Goal: Browse casually: Explore the website without a specific task or goal

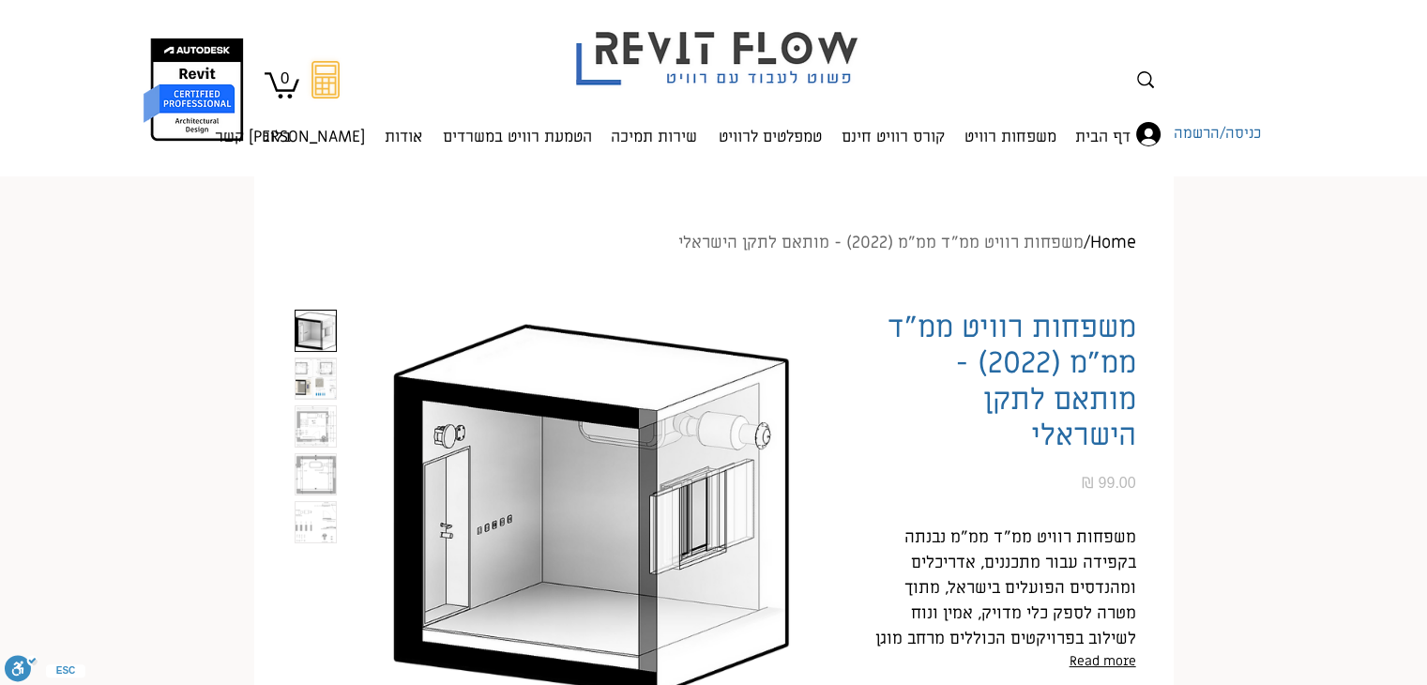
click at [299, 384] on img "2 / 5" at bounding box center [316, 378] width 40 height 40
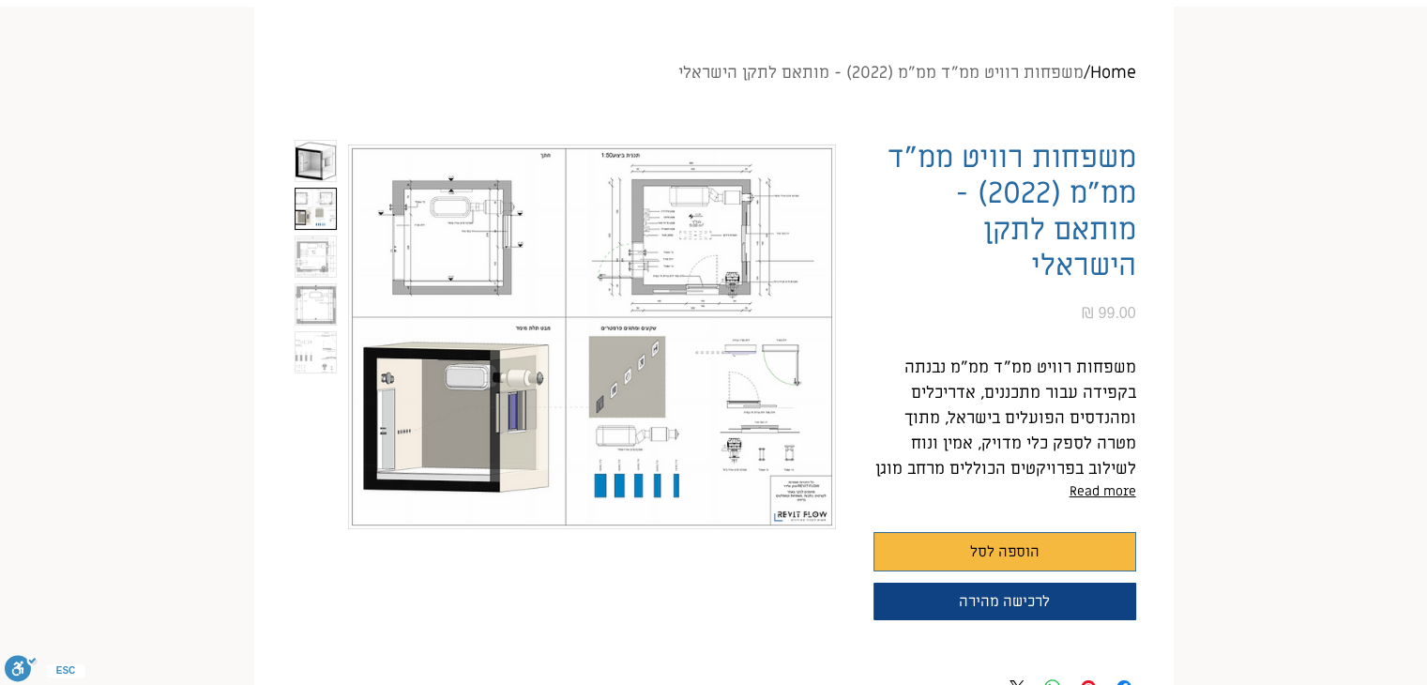
scroll to position [188, 0]
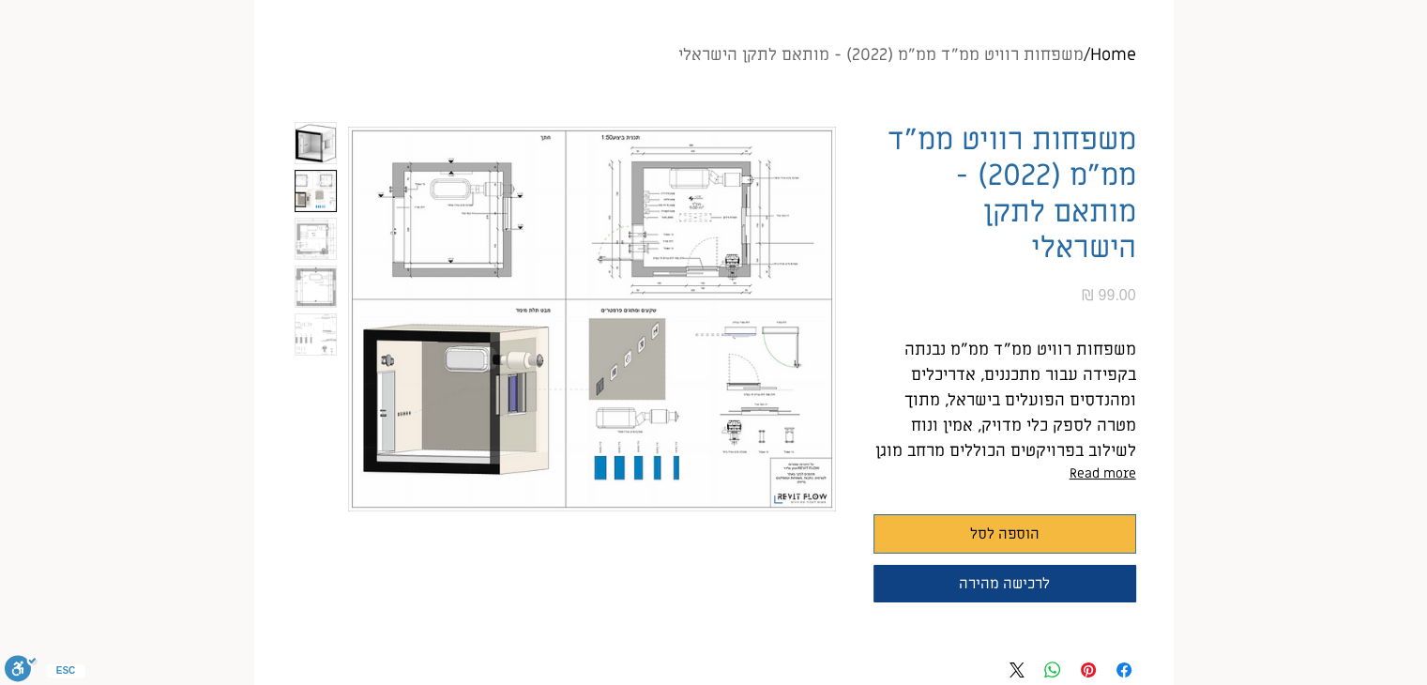
click at [752, 185] on img "main content" at bounding box center [592, 319] width 488 height 394
click at [311, 297] on img "4 / 5" at bounding box center [316, 286] width 40 height 40
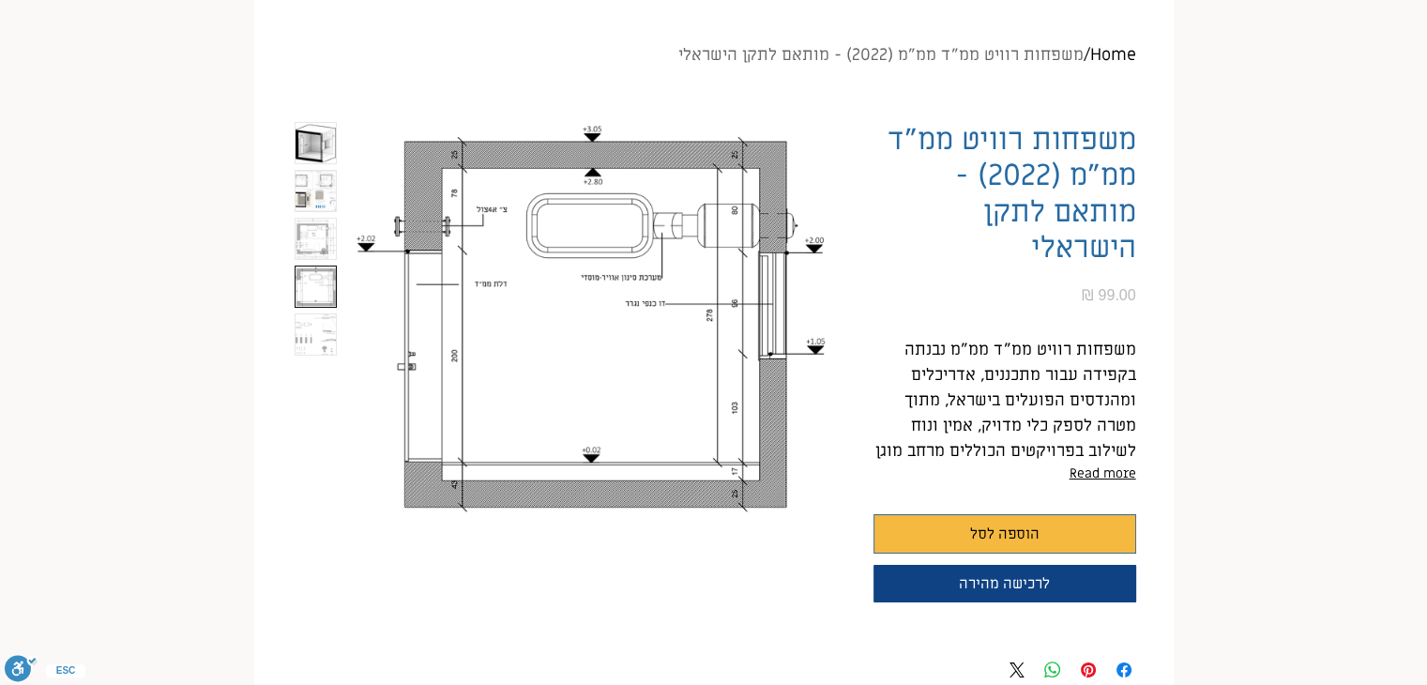
click at [314, 328] on img "5 / 5" at bounding box center [316, 334] width 40 height 40
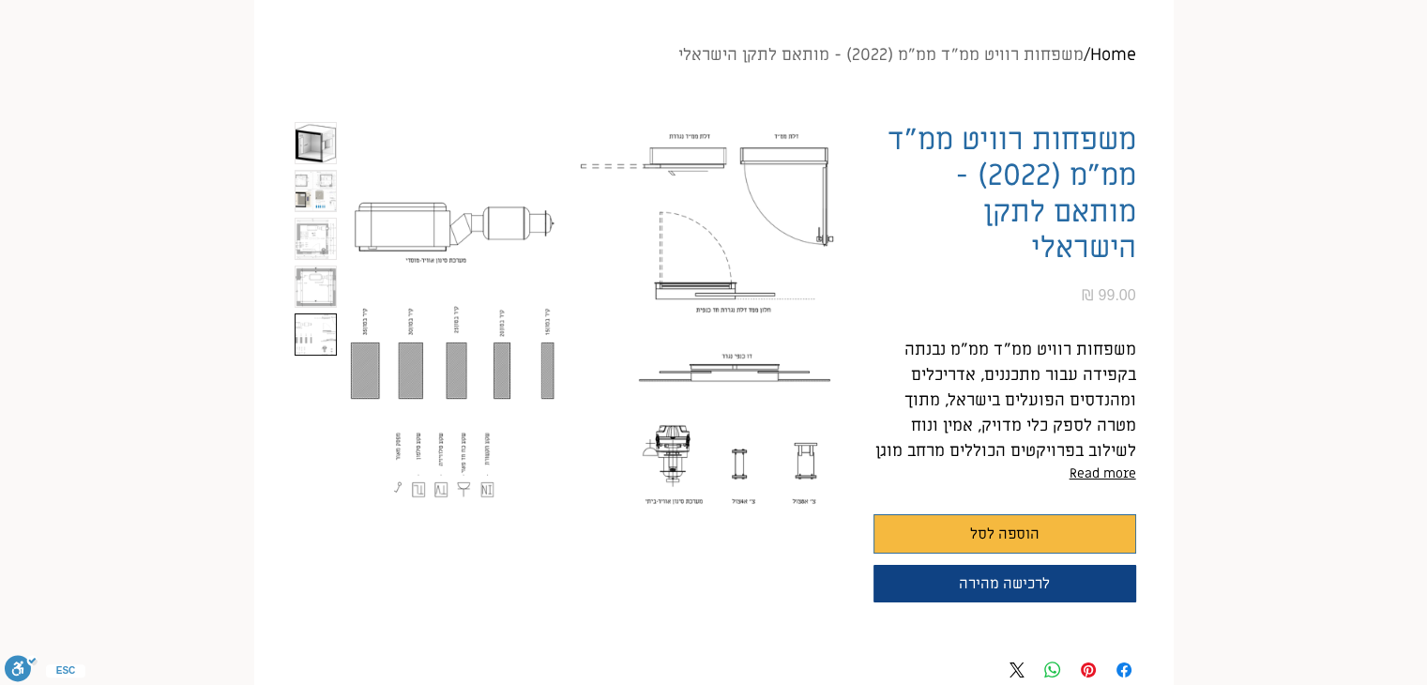
click at [304, 278] on img "4 / 5" at bounding box center [316, 286] width 40 height 40
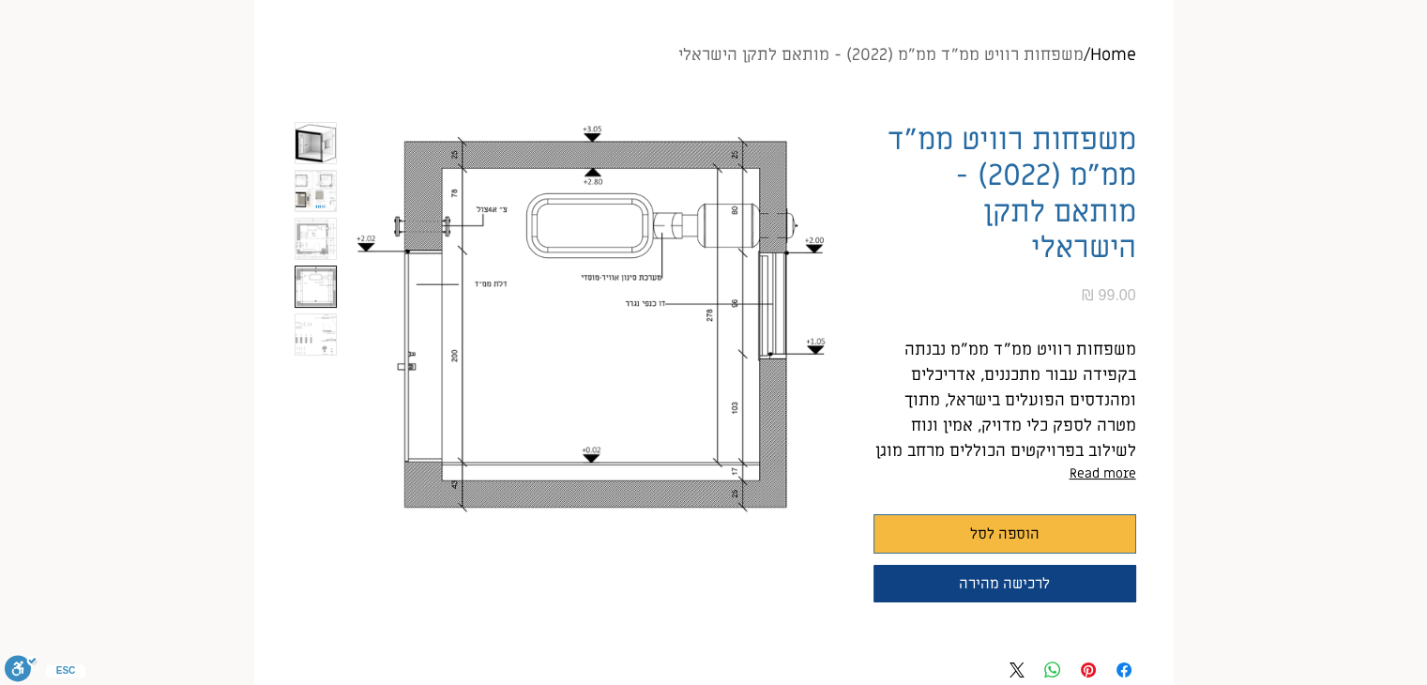
click at [306, 335] on img "5 / 5" at bounding box center [316, 334] width 40 height 40
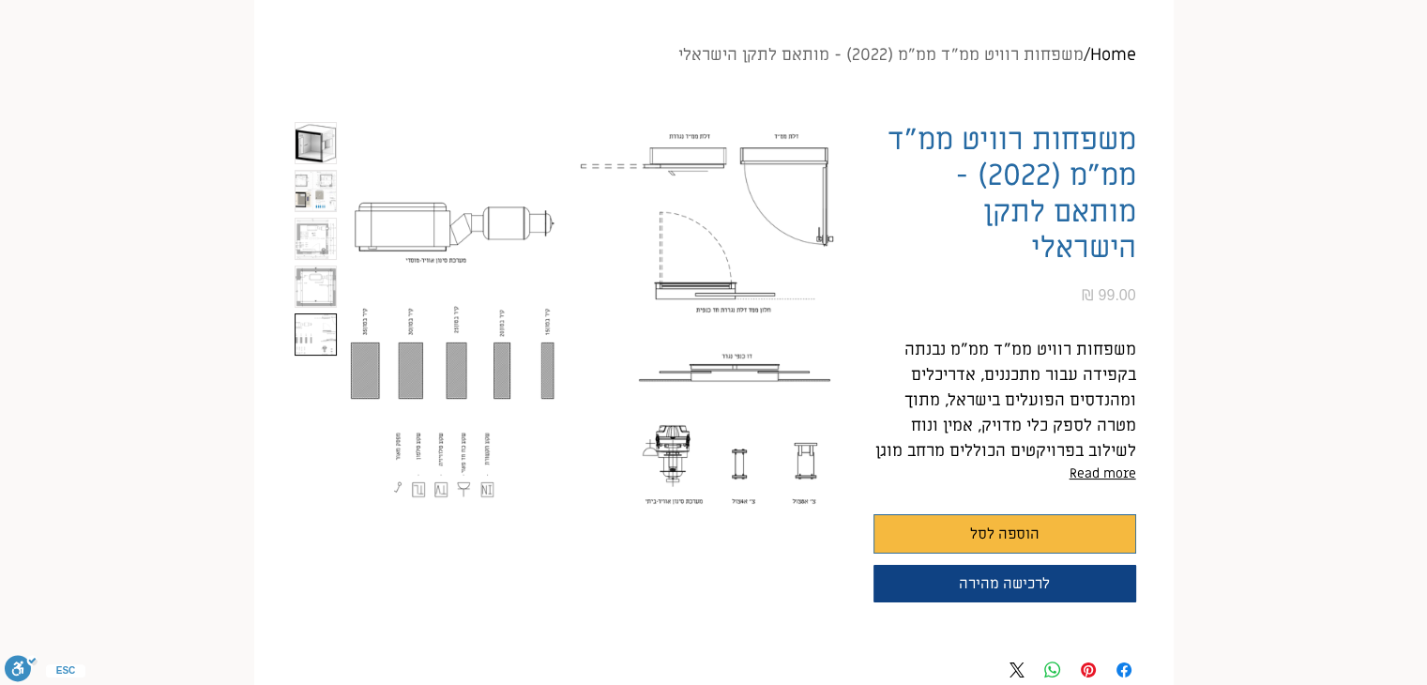
click at [303, 297] on img "4 / 5" at bounding box center [316, 286] width 40 height 40
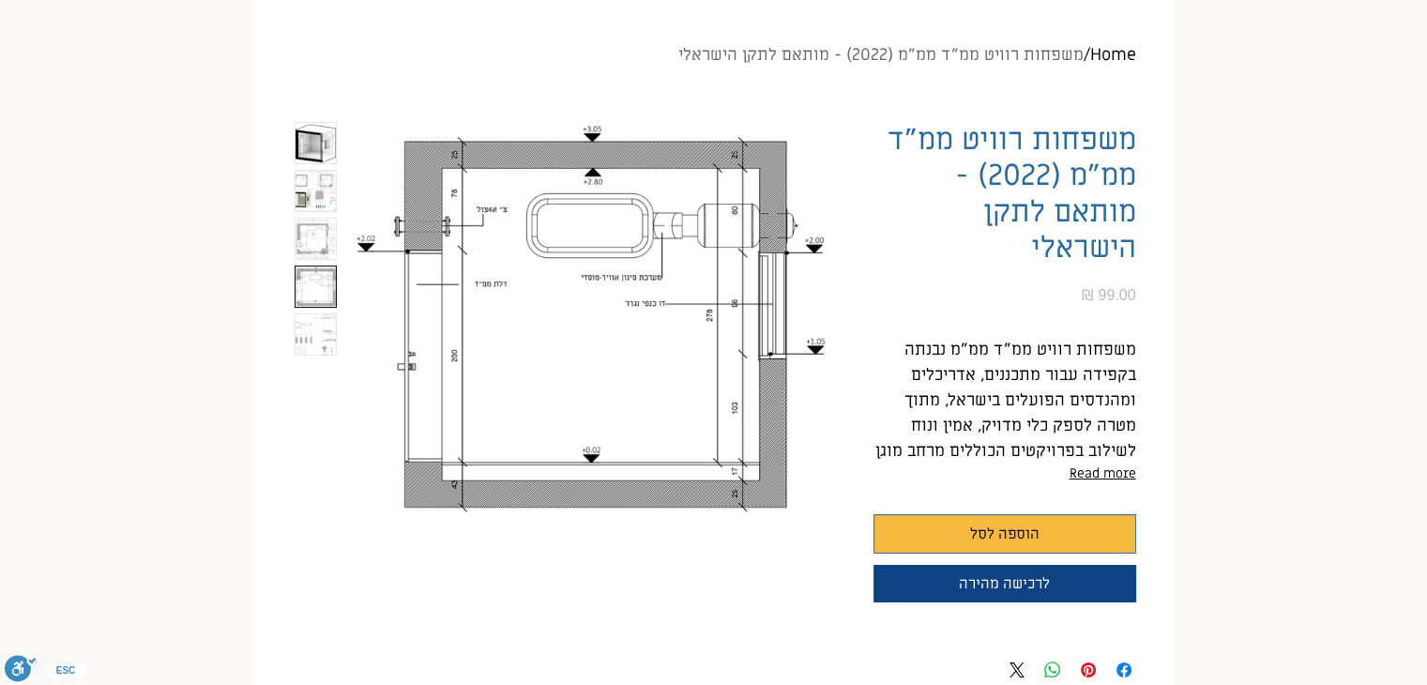
click at [314, 135] on img "1 / 5" at bounding box center [316, 143] width 40 height 40
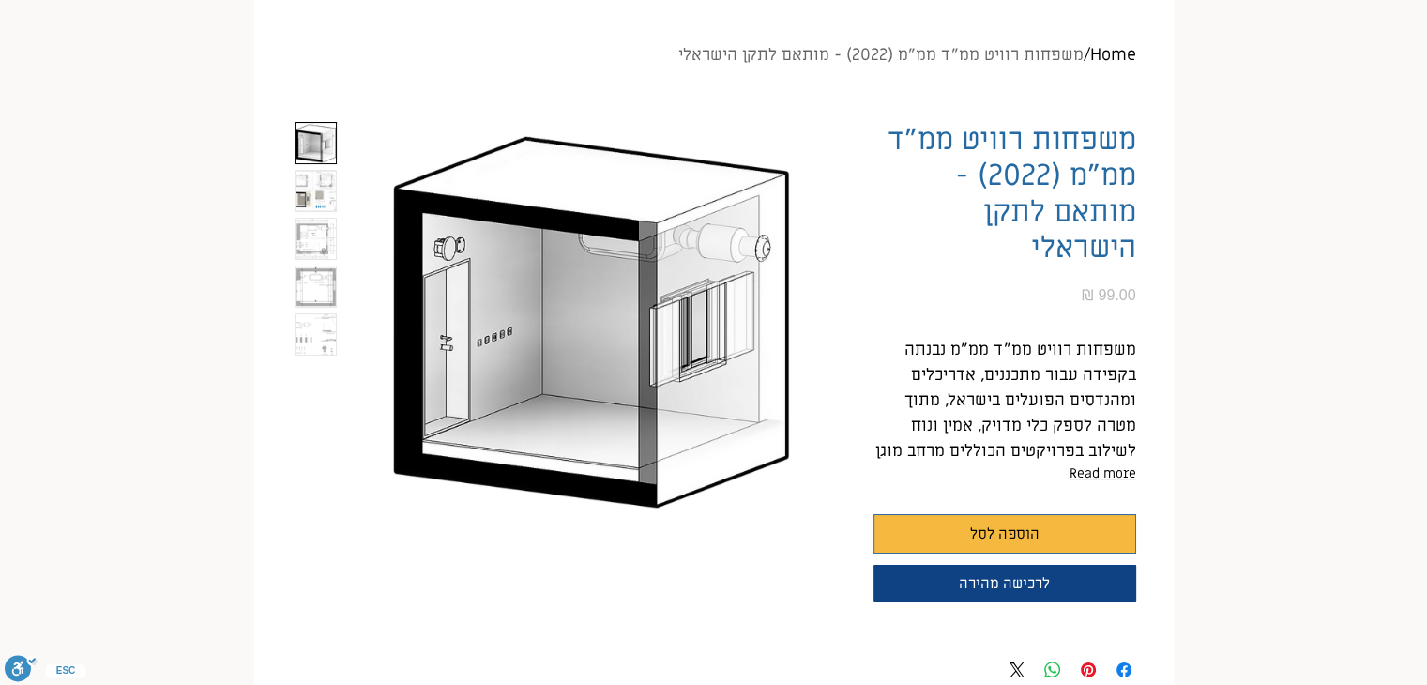
click at [308, 186] on img "2 / 5" at bounding box center [316, 191] width 40 height 40
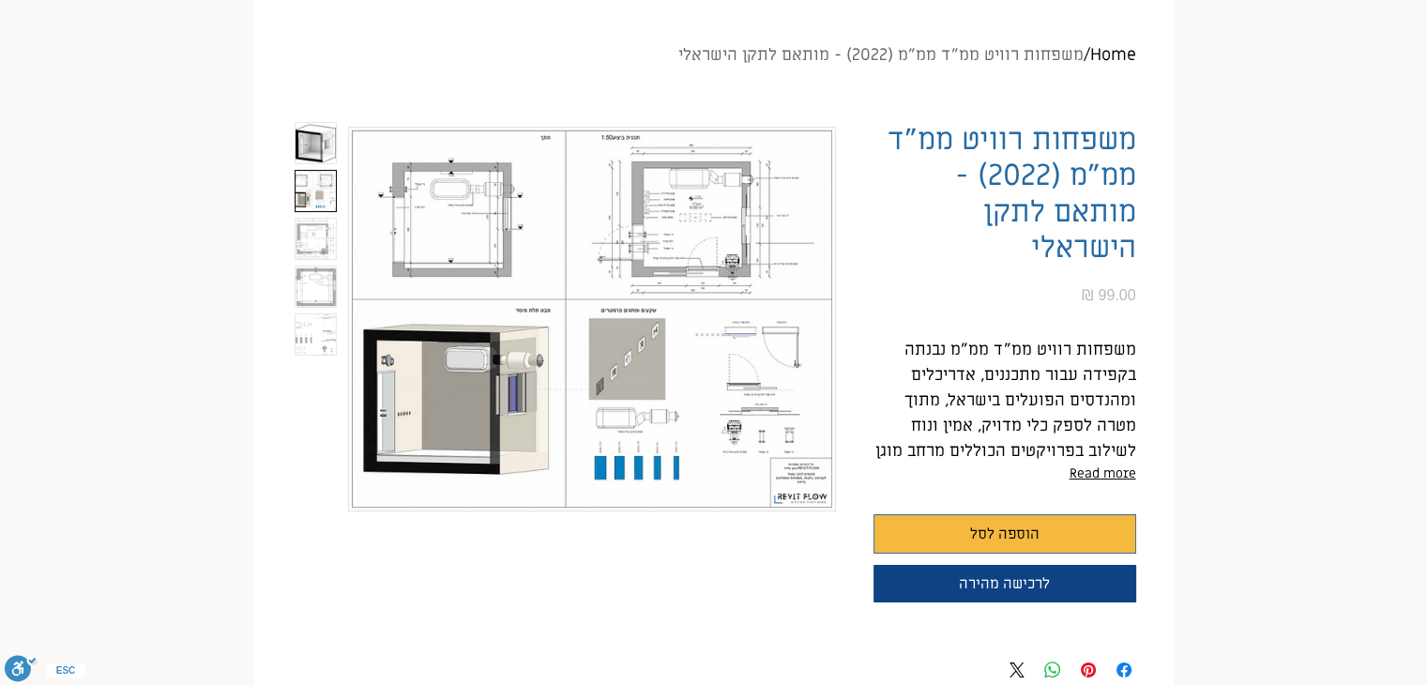
click at [305, 238] on img "3 / 5" at bounding box center [316, 239] width 40 height 40
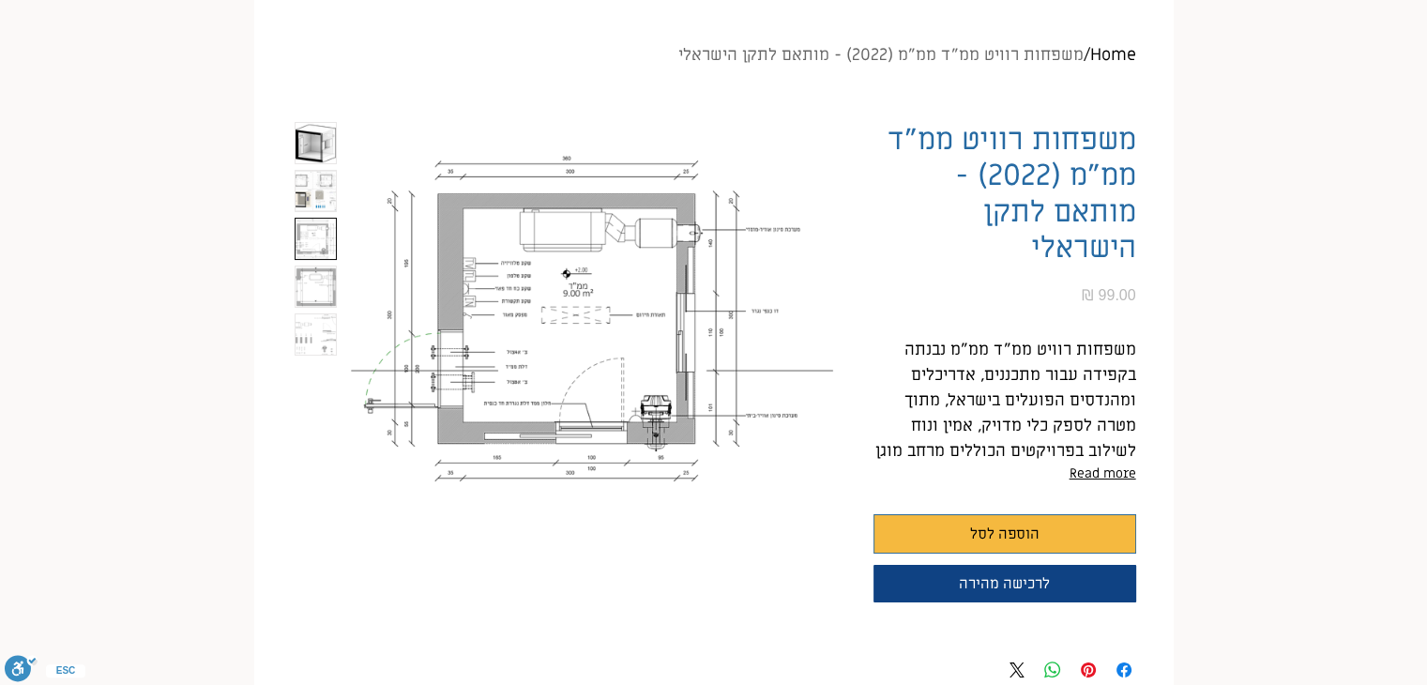
click at [304, 144] on img "1 / 5" at bounding box center [316, 143] width 40 height 40
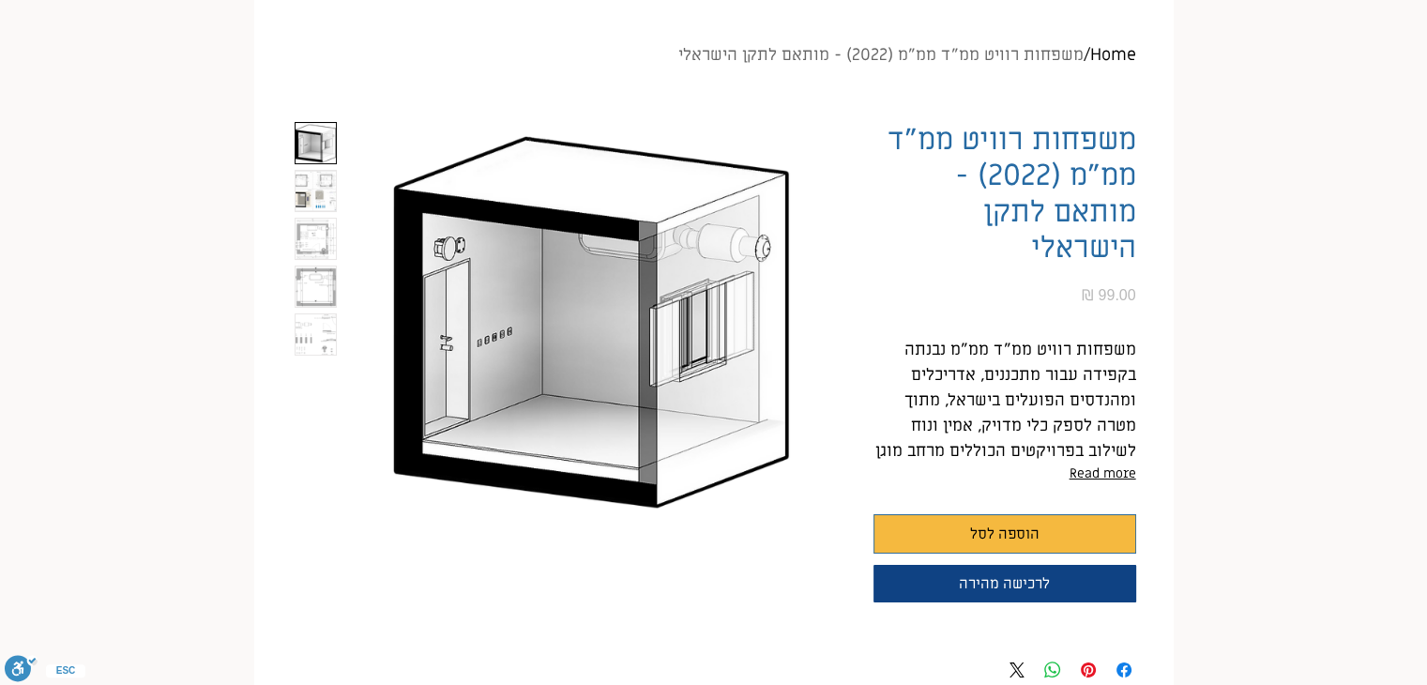
click at [304, 206] on img "2 / 5" at bounding box center [316, 191] width 40 height 40
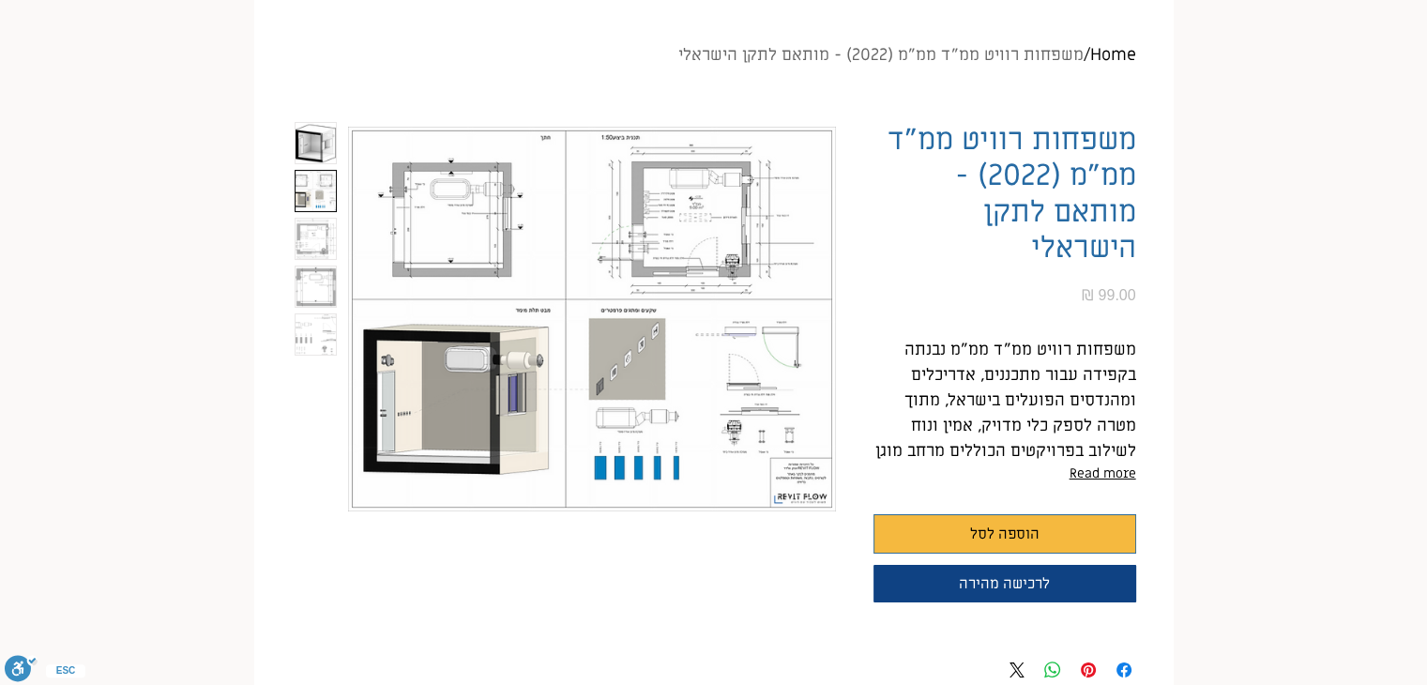
click at [319, 230] on img "3 / 5" at bounding box center [316, 239] width 40 height 40
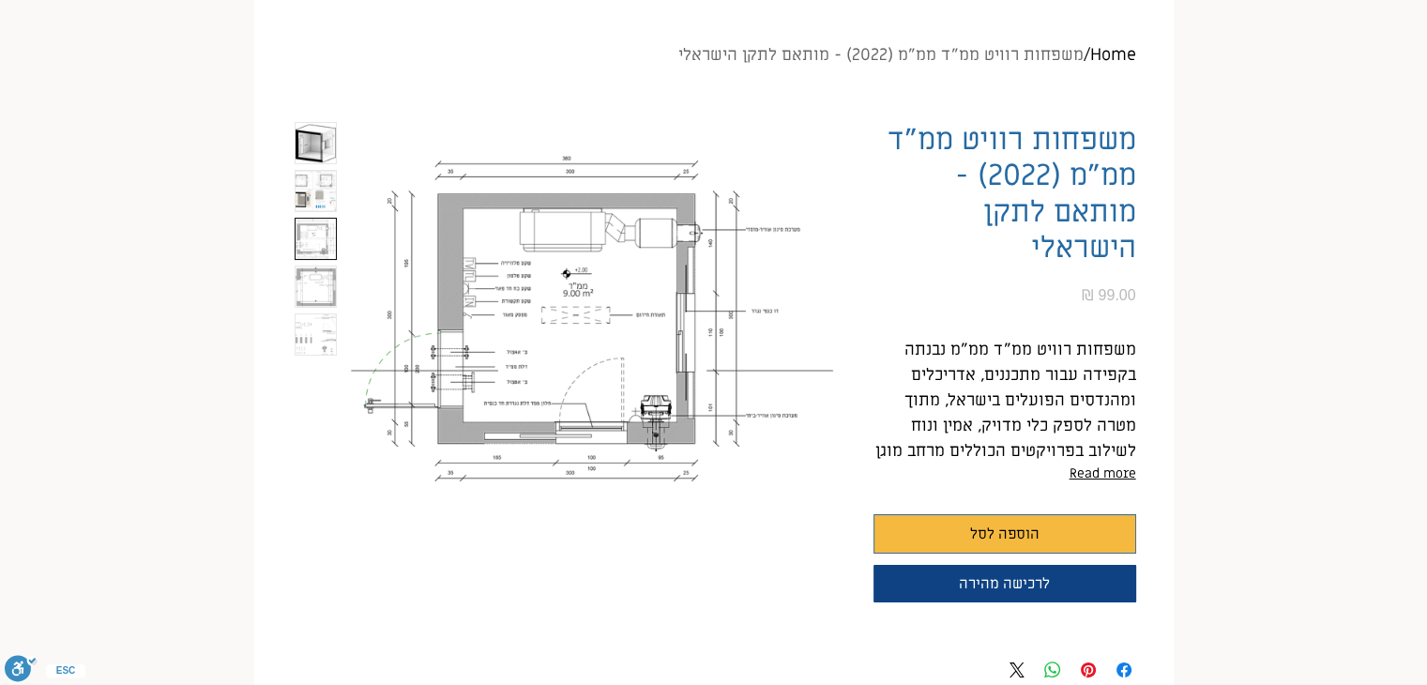
click at [329, 142] on img "1 / 5" at bounding box center [316, 143] width 40 height 40
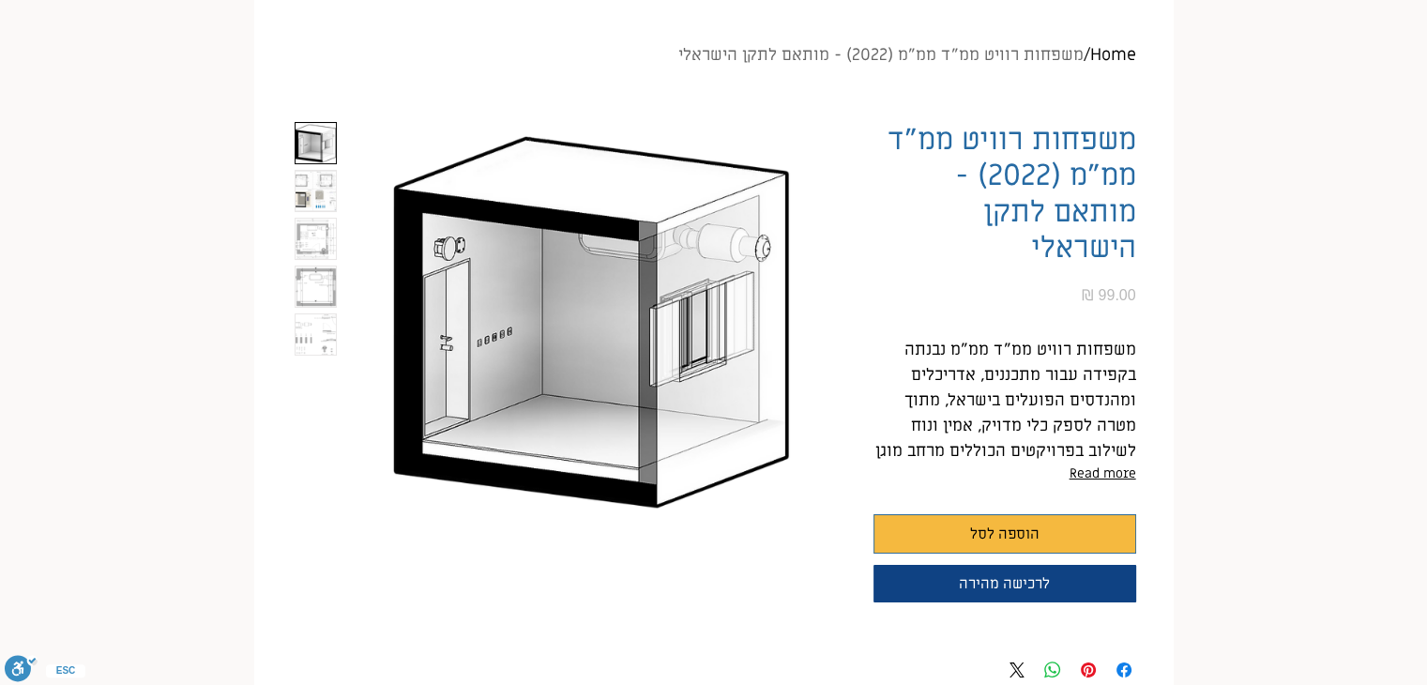
click at [302, 197] on img "2 / 5" at bounding box center [316, 191] width 40 height 40
